Goal: Check status

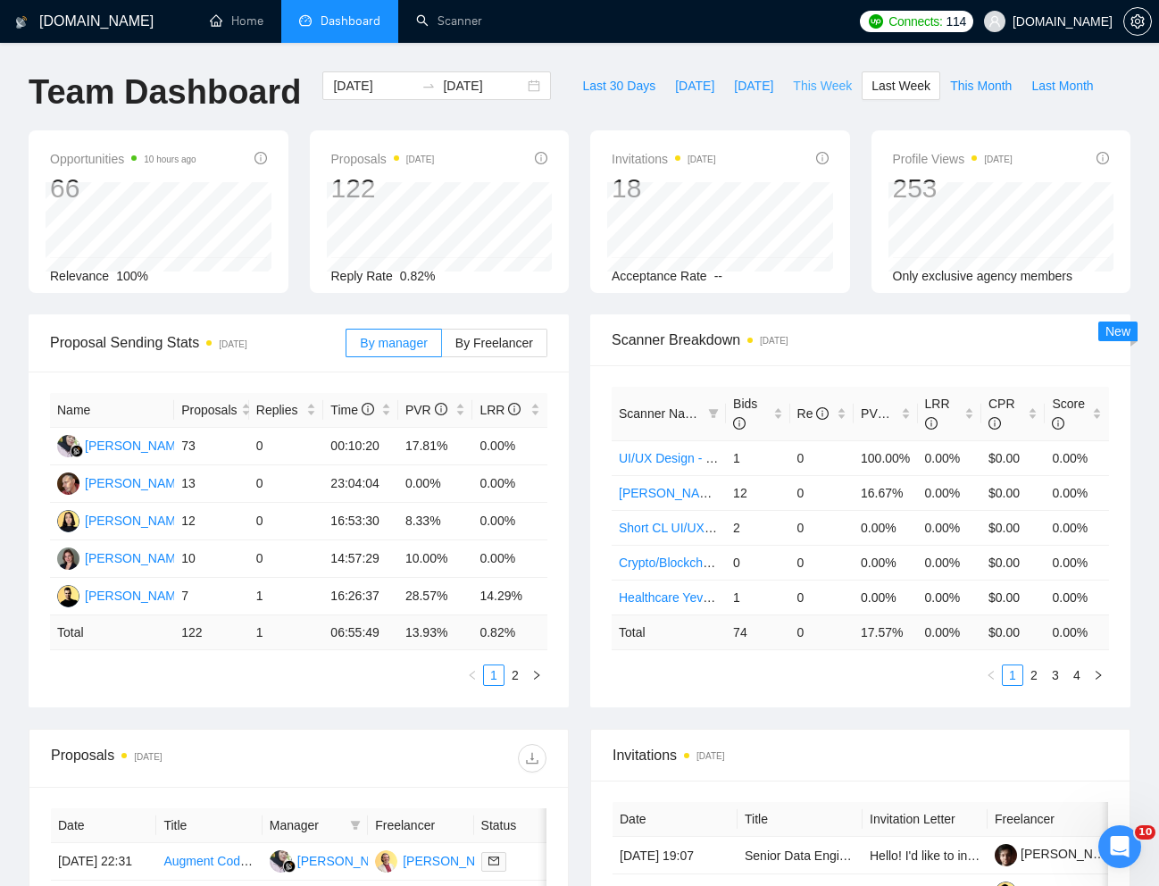
click at [803, 88] on span "This Week" at bounding box center [822, 86] width 59 height 20
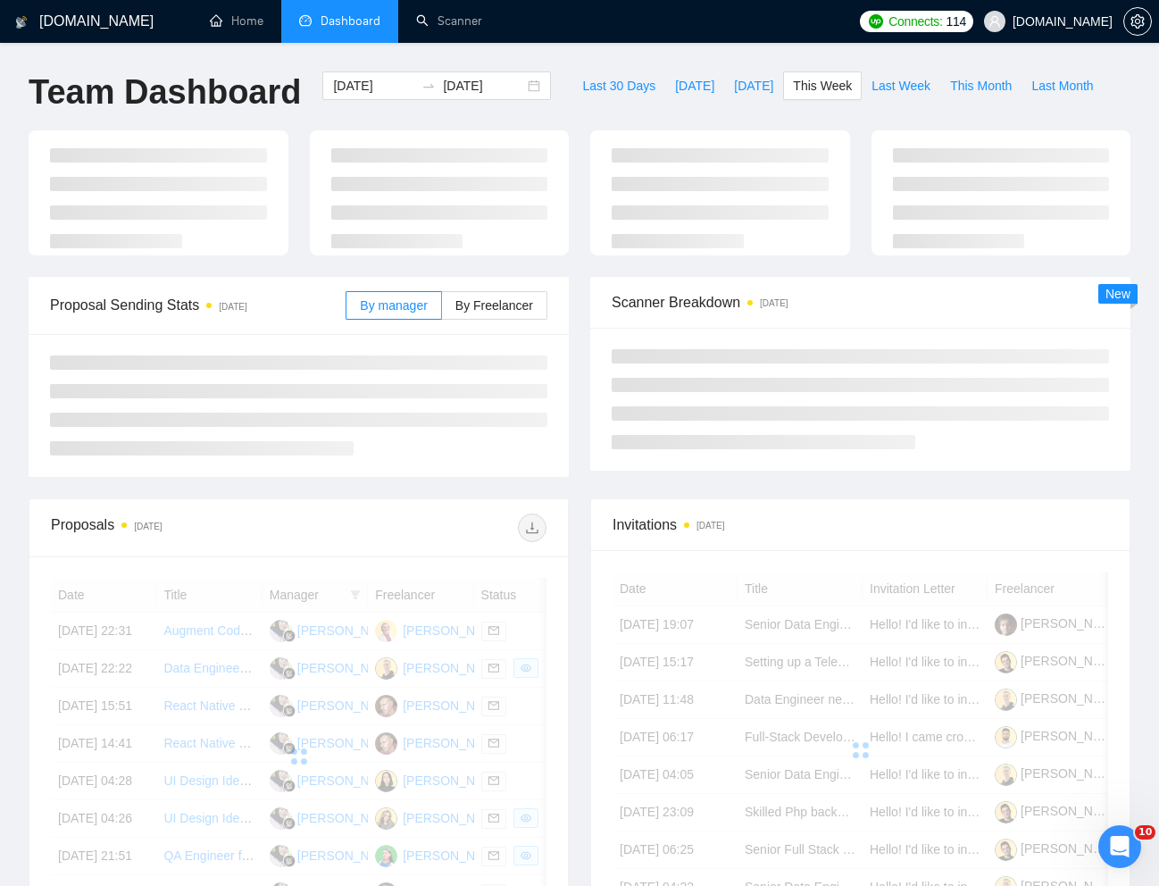
type input "[DATE]"
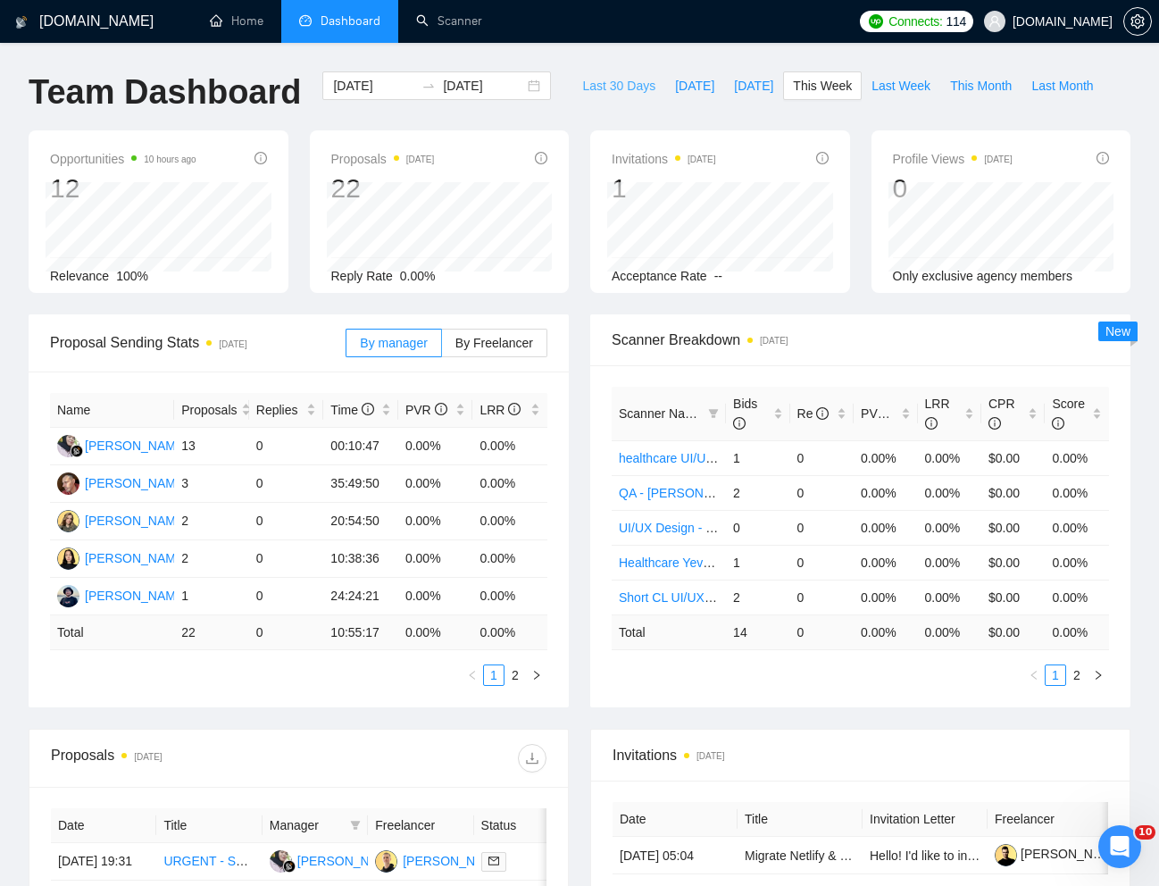
click at [624, 95] on span "Last 30 Days" at bounding box center [618, 86] width 73 height 20
type input "[DATE]"
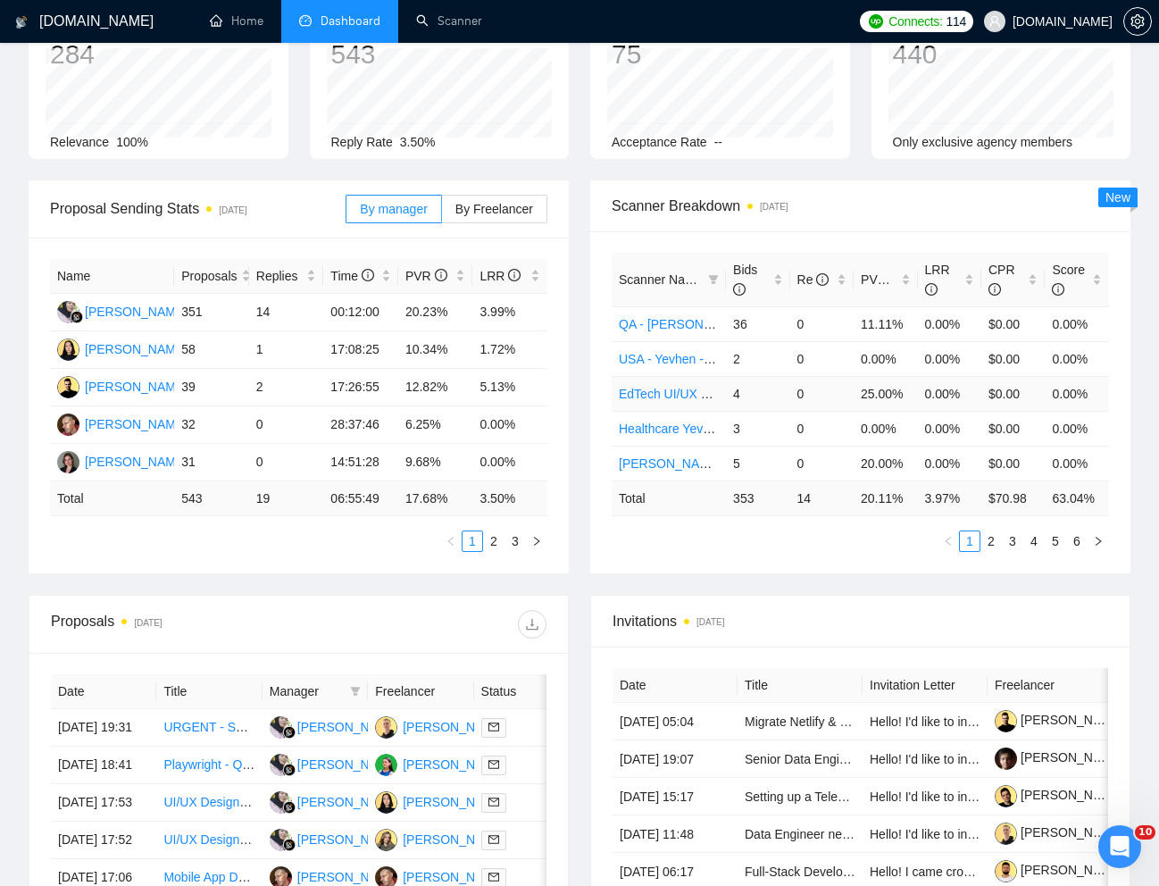
scroll to position [141, 0]
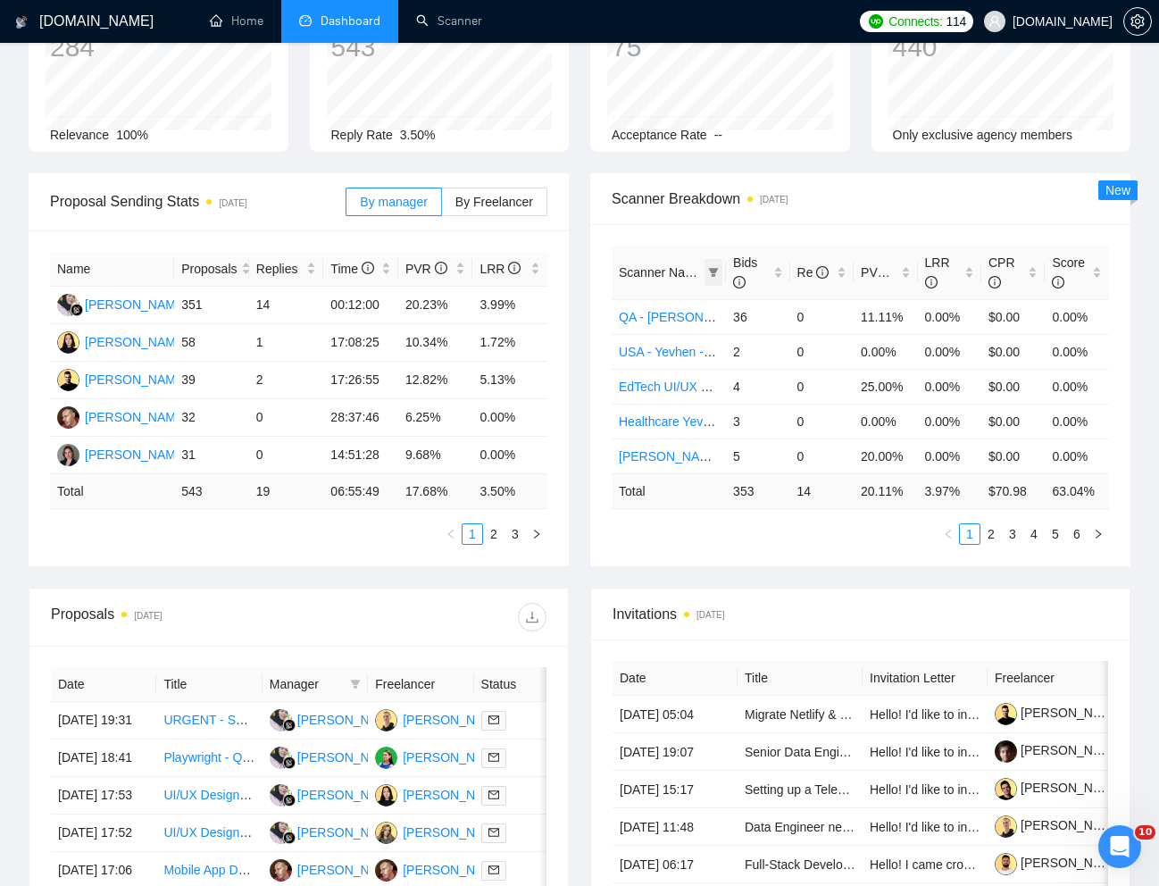
click at [708, 273] on icon "filter" at bounding box center [713, 272] width 11 height 11
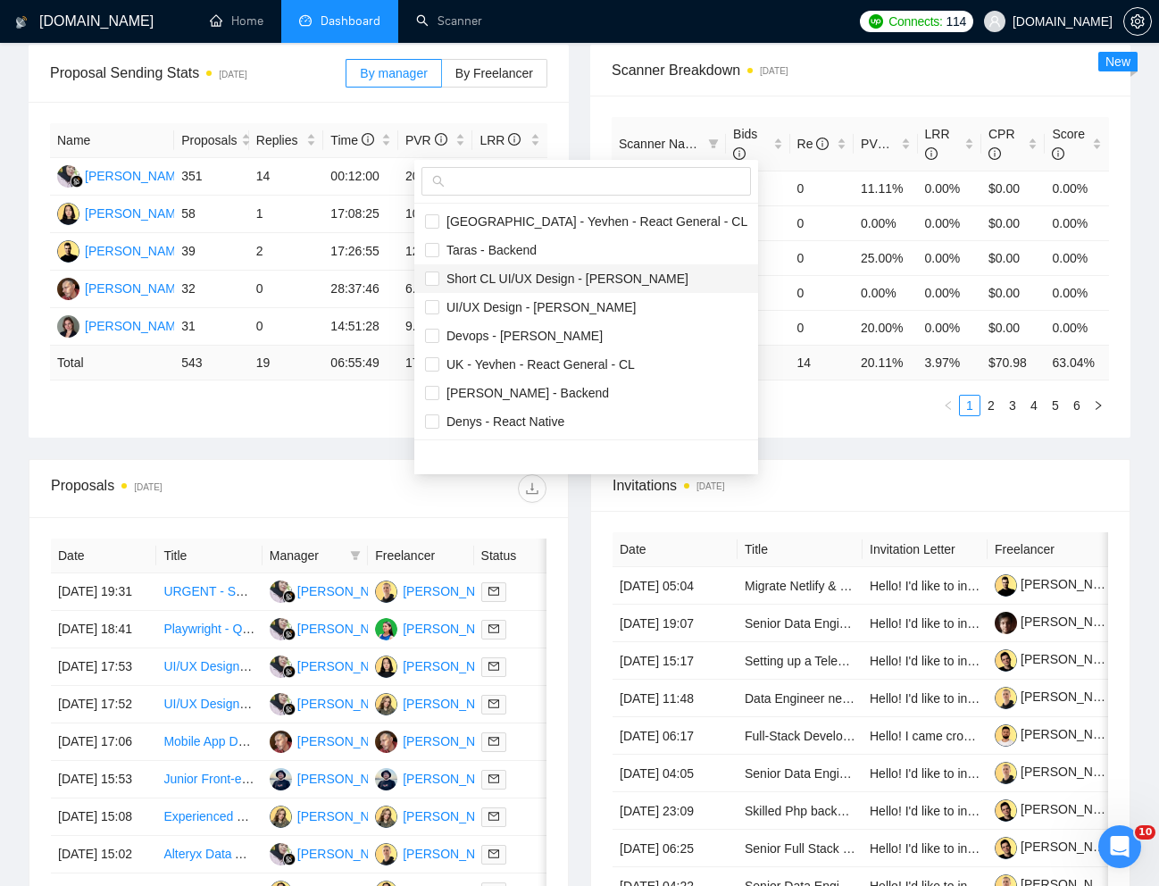
scroll to position [282, 0]
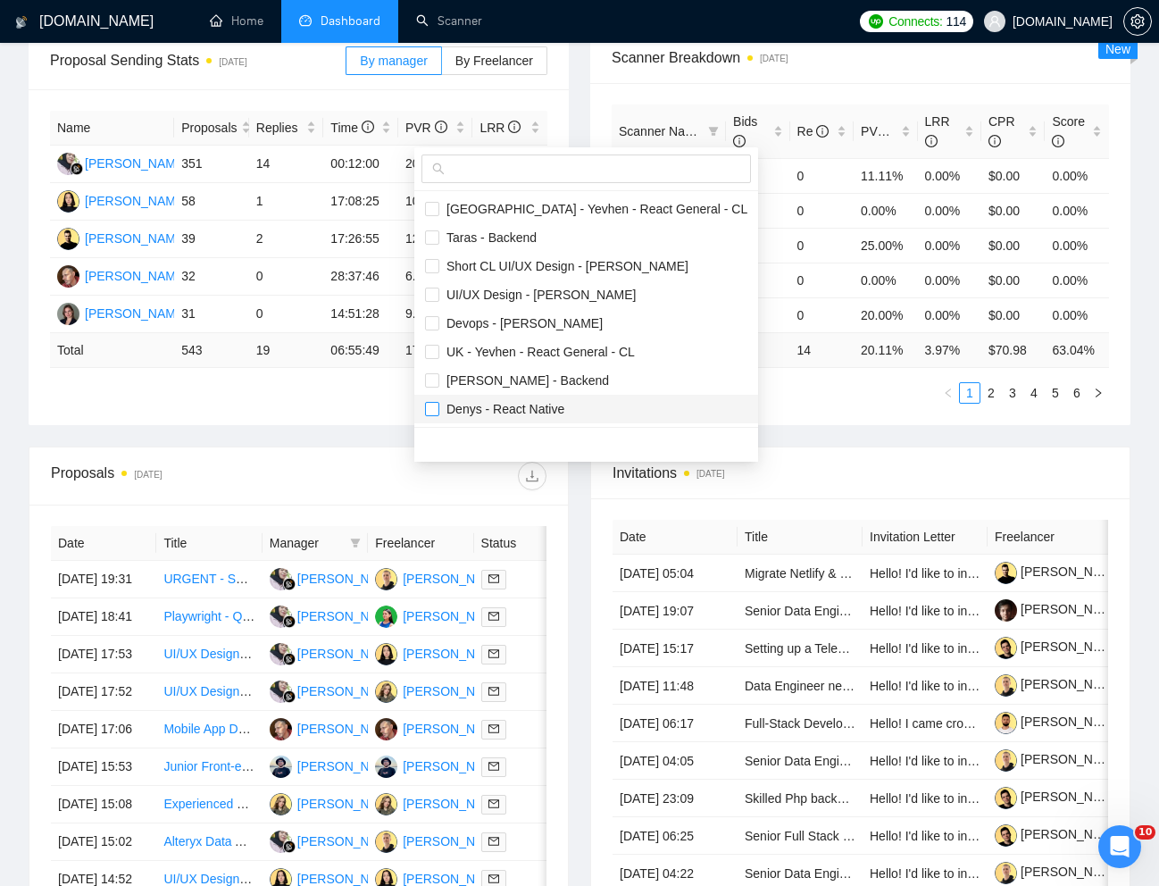
click at [427, 407] on input "checkbox" at bounding box center [432, 409] width 14 height 14
checkbox input "true"
click at [772, 389] on div "Proposal Sending Stats [DATE] By manager By Freelancer Name Proposals Replies T…" at bounding box center [579, 239] width 1123 height 414
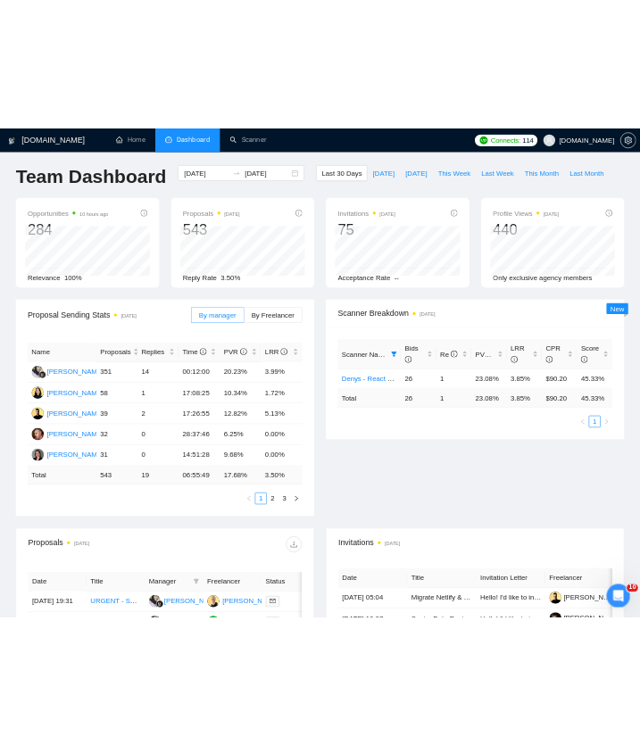
scroll to position [0, 0]
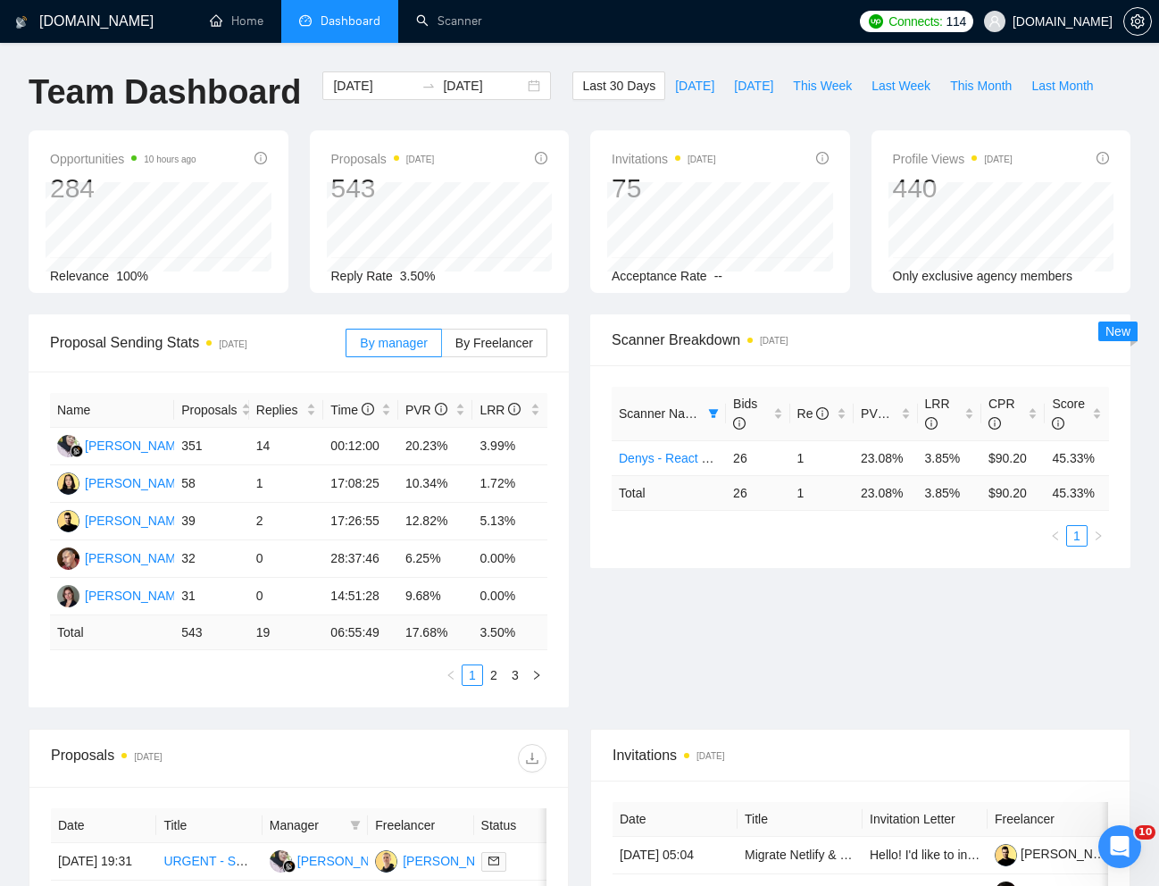
click at [815, 594] on div "Proposal Sending Stats [DATE] By manager By Freelancer Name Proposals Replies T…" at bounding box center [579, 521] width 1123 height 414
